Goal: Task Accomplishment & Management: Use online tool/utility

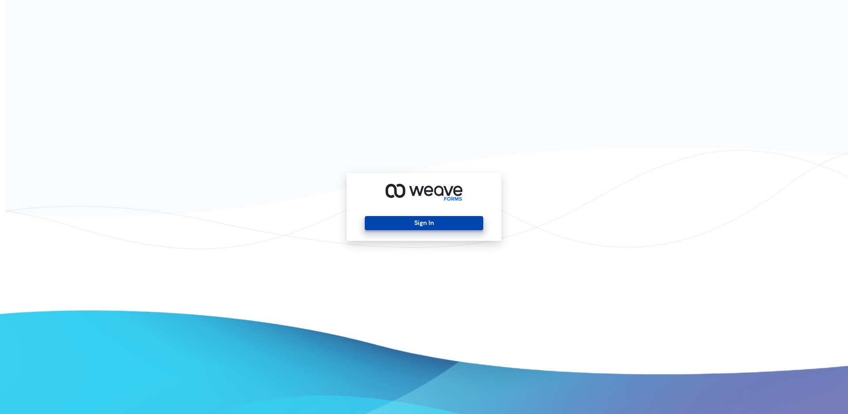
click at [400, 219] on button "Sign In" at bounding box center [424, 223] width 118 height 14
